Goal: Information Seeking & Learning: Compare options

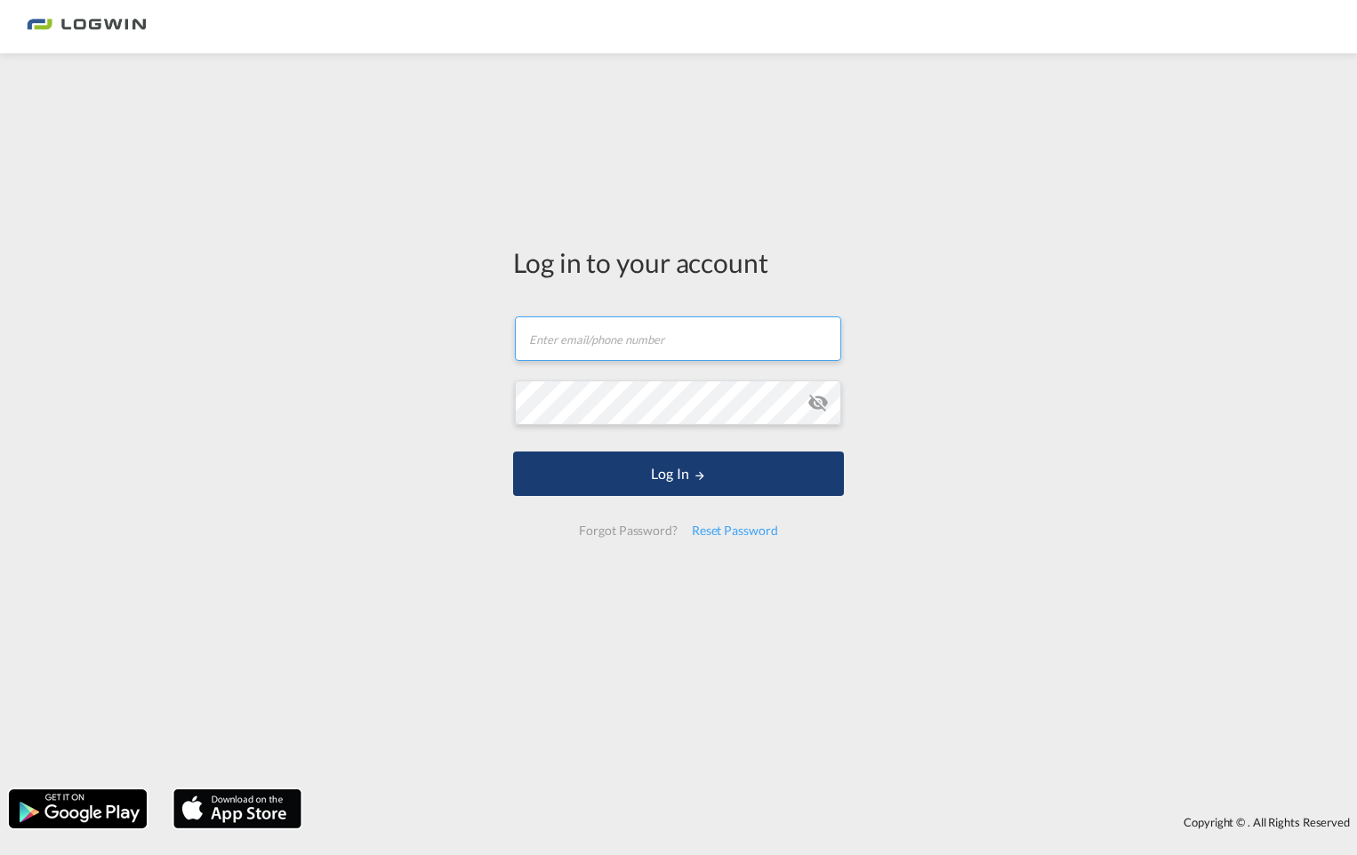
type input "[PERSON_NAME][EMAIL_ADDRESS][DOMAIN_NAME]"
click at [638, 489] on button "Log In" at bounding box center [678, 474] width 331 height 44
